Goal: Transaction & Acquisition: Purchase product/service

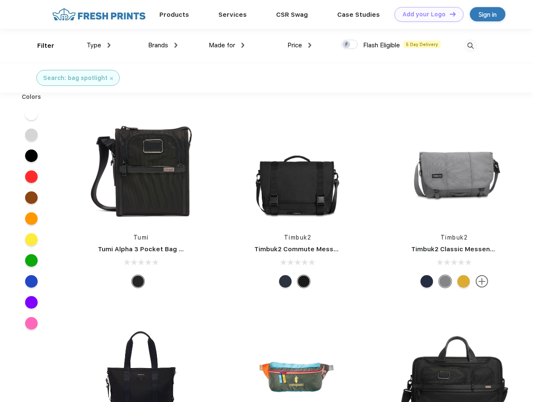
click at [426, 14] on link "Add your Logo Design Tool" at bounding box center [429, 14] width 69 height 15
click at [0, 0] on div "Design Tool" at bounding box center [0, 0] width 0 height 0
click at [449, 14] on link "Add your Logo Design Tool" at bounding box center [429, 14] width 69 height 15
click at [40, 46] on div "Filter" at bounding box center [45, 46] width 17 height 10
click at [99, 45] on span "Type" at bounding box center [94, 45] width 15 height 8
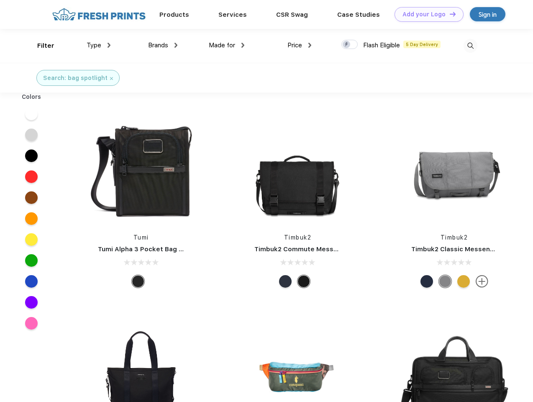
click at [163, 45] on span "Brands" at bounding box center [158, 45] width 20 height 8
click at [227, 45] on span "Made for" at bounding box center [222, 45] width 26 height 8
click at [300, 45] on span "Price" at bounding box center [295, 45] width 15 height 8
click at [350, 45] on div at bounding box center [350, 44] width 16 height 9
click at [347, 45] on input "checkbox" at bounding box center [344, 41] width 5 height 5
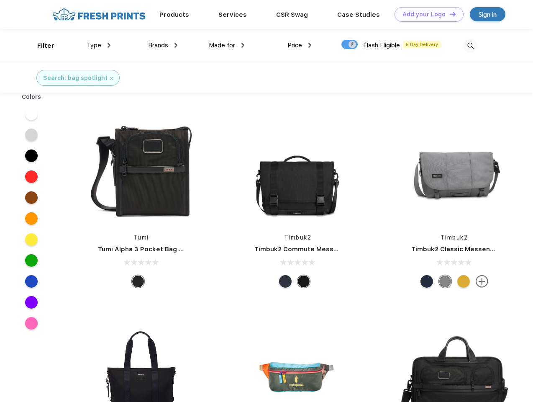
click at [471, 46] on img at bounding box center [471, 46] width 14 height 14
